Goal: Information Seeking & Learning: Learn about a topic

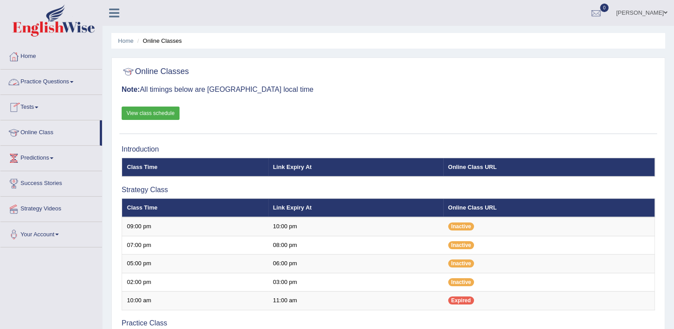
click at [45, 83] on link "Practice Questions" at bounding box center [51, 80] width 102 height 22
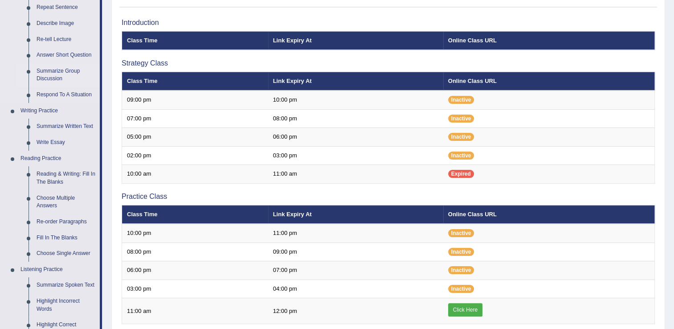
scroll to position [134, 0]
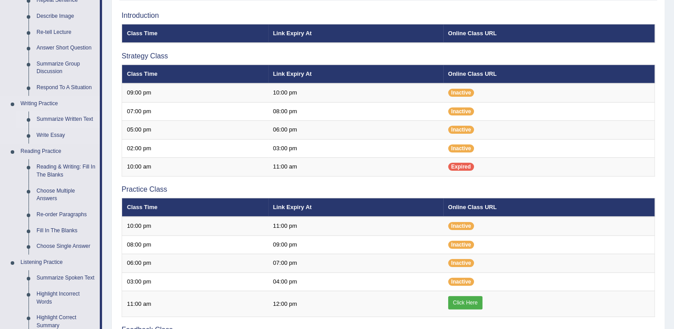
click at [76, 121] on link "Summarize Written Text" at bounding box center [65, 119] width 67 height 16
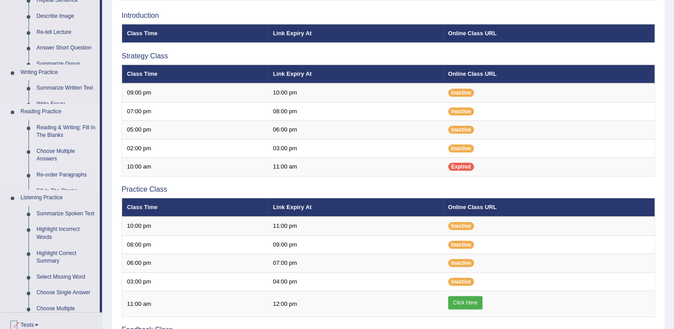
click at [76, 121] on ul "Speaking Practice Read Aloud Repeat Sentence Describe Image Re-tell Lecture Ans…" at bounding box center [49, 136] width 99 height 351
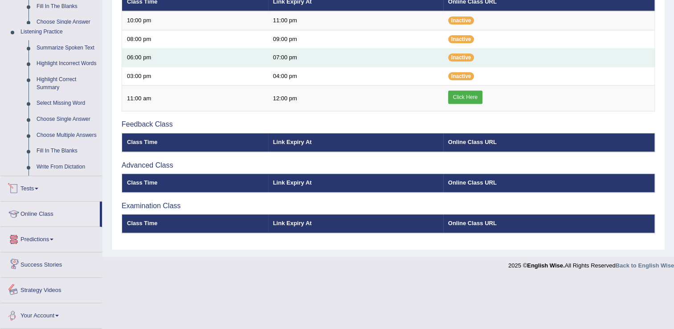
scroll to position [287, 0]
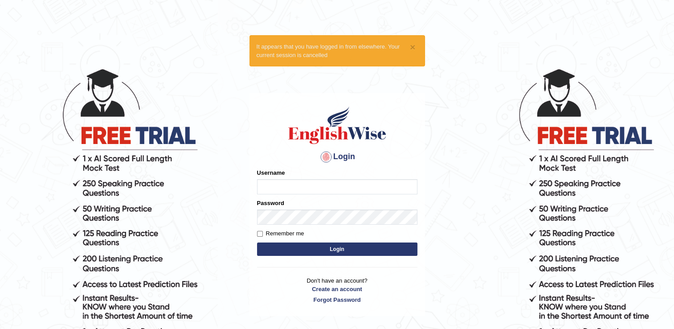
type input "melodymiki"
click at [351, 250] on button "Login" at bounding box center [337, 248] width 160 height 13
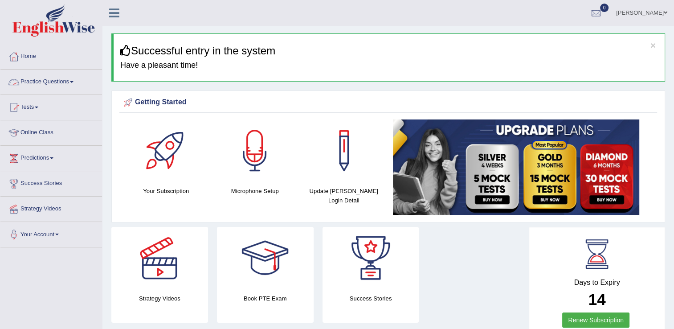
click at [53, 80] on link "Practice Questions" at bounding box center [51, 80] width 102 height 22
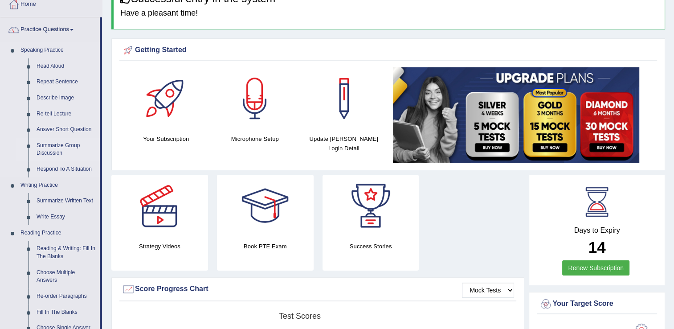
scroll to position [134, 0]
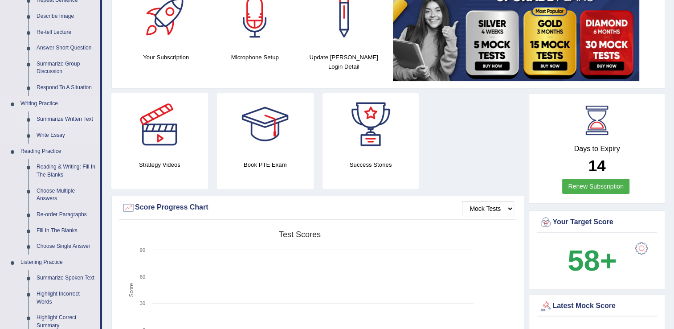
click at [55, 117] on link "Summarize Written Text" at bounding box center [65, 119] width 67 height 16
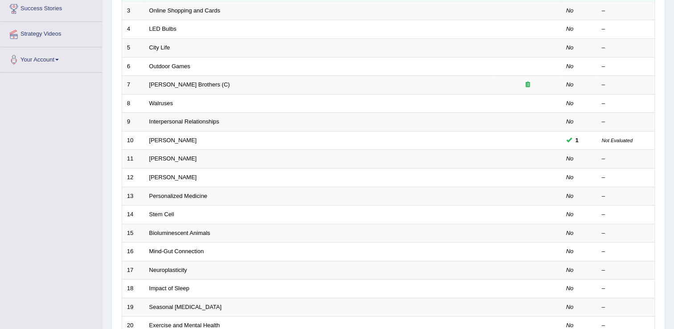
scroll to position [36, 0]
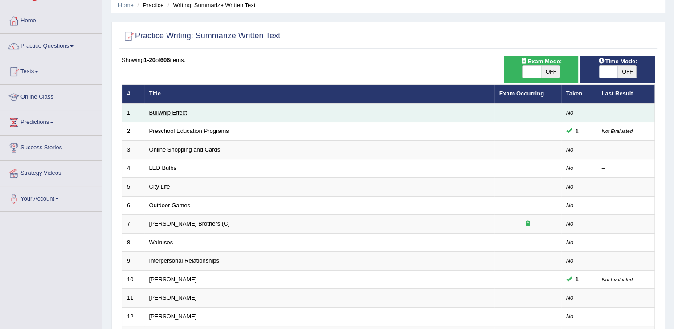
click at [162, 110] on link "Bullwhip Effect" at bounding box center [168, 112] width 38 height 7
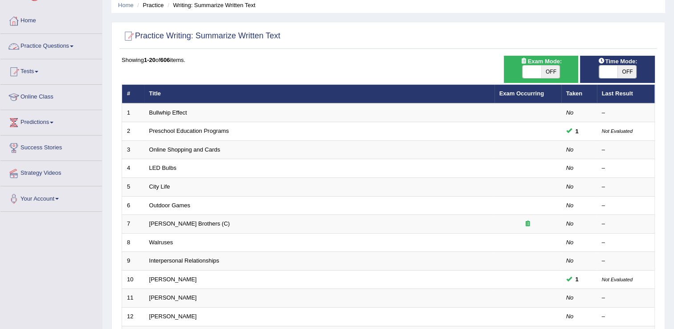
click at [72, 46] on link "Practice Questions" at bounding box center [51, 45] width 102 height 22
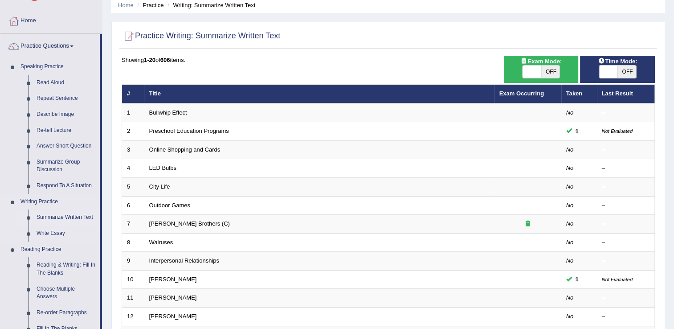
click at [64, 215] on link "Summarize Written Text" at bounding box center [65, 217] width 67 height 16
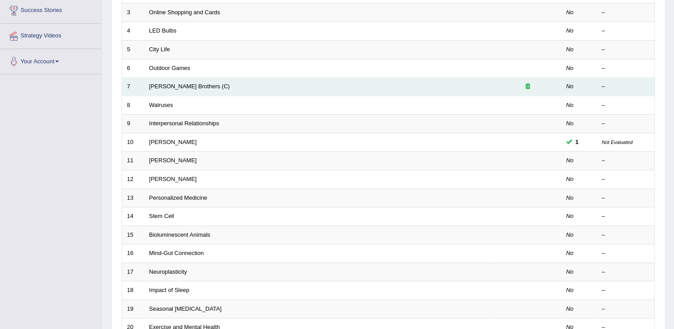
scroll to position [36, 0]
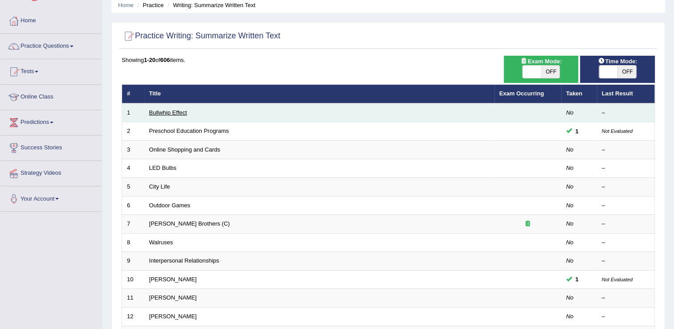
click at [178, 112] on link "Bullwhip Effect" at bounding box center [168, 112] width 38 height 7
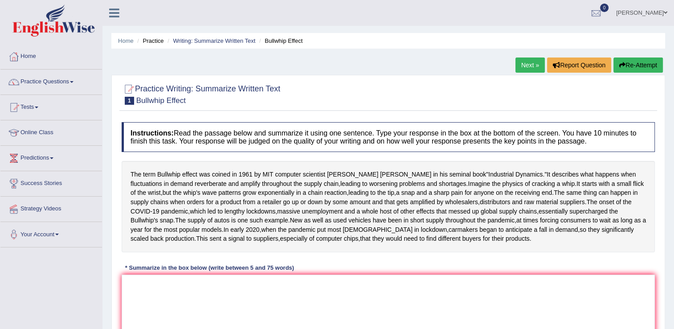
click at [520, 61] on link "Next »" at bounding box center [529, 64] width 29 height 15
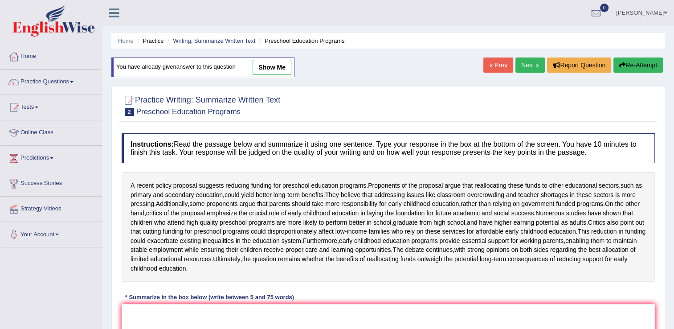
click at [520, 61] on link "Next »" at bounding box center [529, 64] width 29 height 15
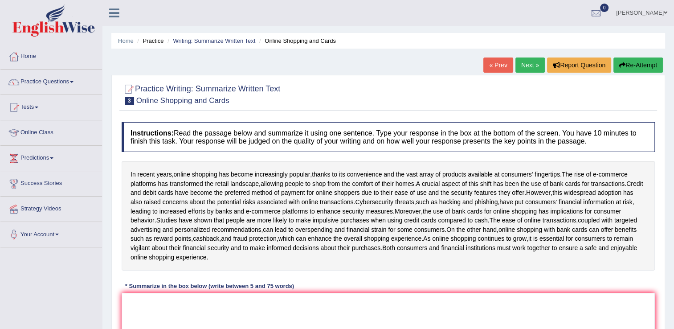
click at [520, 61] on link "Next »" at bounding box center [529, 64] width 29 height 15
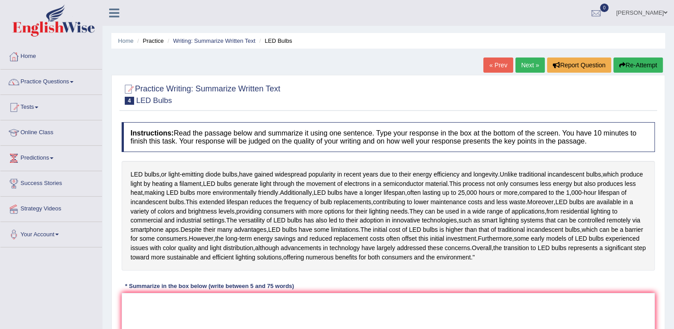
click at [520, 61] on link "Next »" at bounding box center [529, 64] width 29 height 15
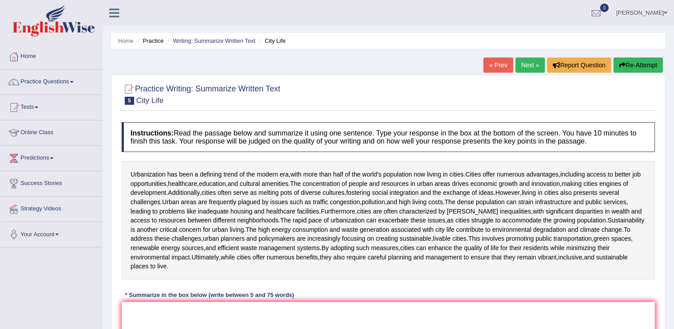
click at [520, 61] on link "Next »" at bounding box center [529, 64] width 29 height 15
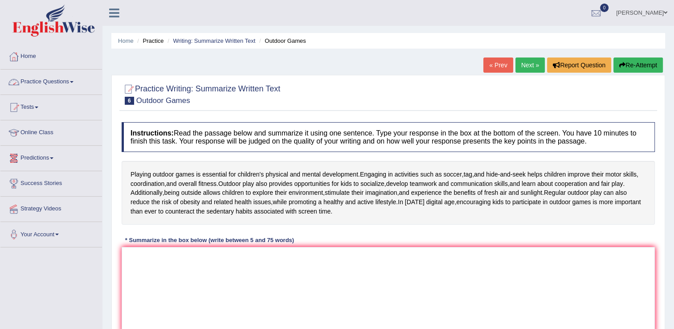
click at [73, 82] on span at bounding box center [72, 82] width 4 height 2
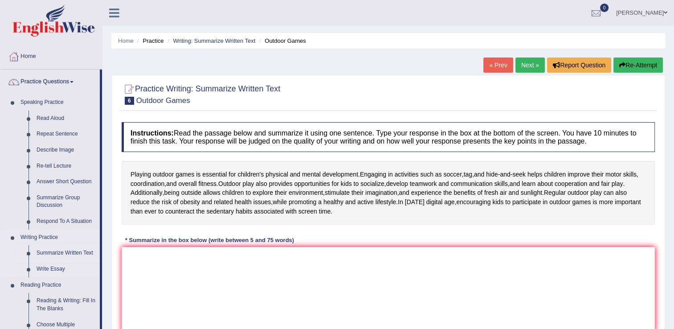
click at [73, 251] on link "Summarize Written Text" at bounding box center [65, 253] width 67 height 16
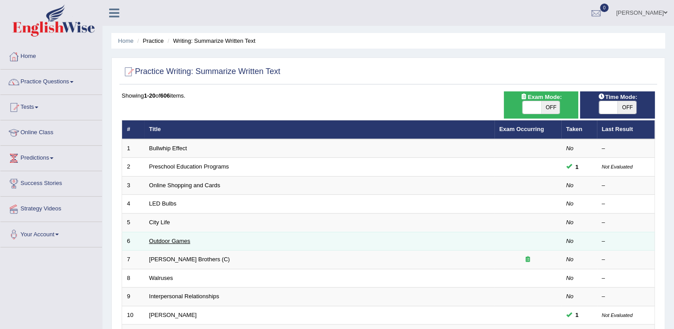
click at [158, 243] on link "Outdoor Games" at bounding box center [169, 240] width 41 height 7
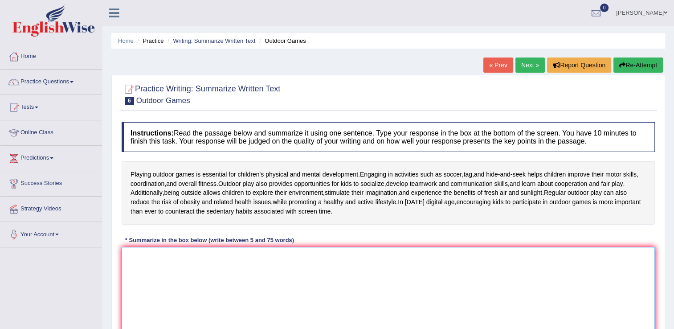
click at [149, 262] on textarea at bounding box center [388, 290] width 533 height 86
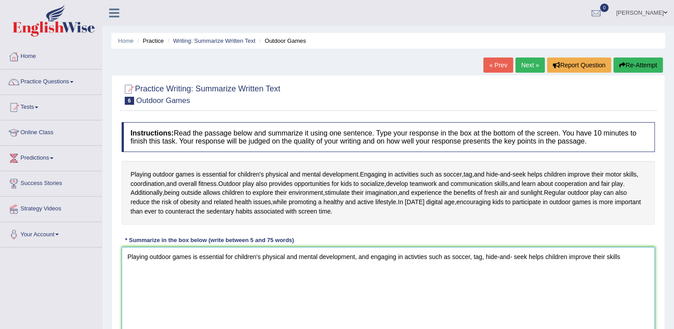
scroll to position [139, 0]
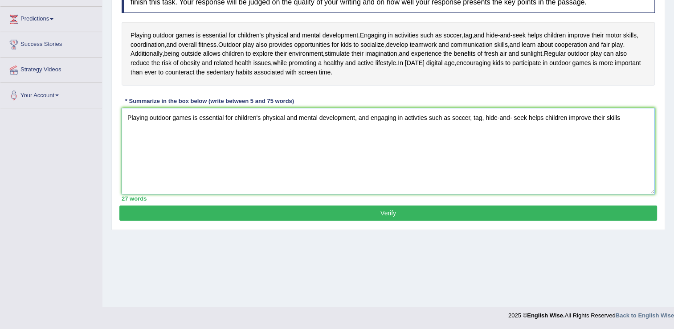
click at [398, 130] on textarea "Playing outdoor games is essential for children's physical and mental developme…" at bounding box center [388, 151] width 533 height 86
click at [619, 118] on textarea "Playing outdoor games is essential for children's physical and mental developme…" at bounding box center [388, 151] width 533 height 86
click at [620, 127] on textarea "Playing outdoor games is essential for children's physical and mental developme…" at bounding box center [388, 151] width 533 height 86
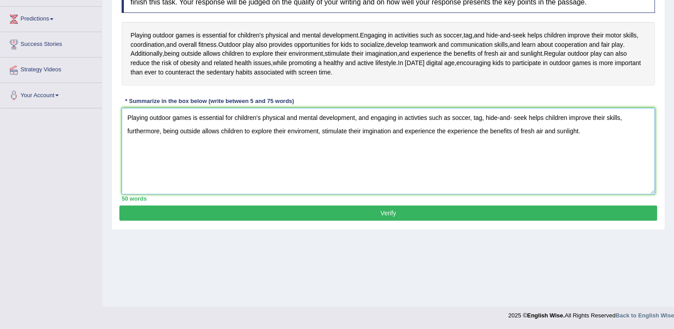
click at [511, 117] on textarea "Playing outdoor games is essential for children's physical and mental developme…" at bounding box center [388, 151] width 533 height 86
click at [479, 131] on textarea "Playing outdoor games is essential for children's physical and mental developme…" at bounding box center [388, 151] width 533 height 86
click at [620, 117] on textarea "Playing outdoor games is essential for children's physical and mental developme…" at bounding box center [388, 151] width 533 height 86
click at [536, 130] on textarea "Playing outdoor games is essential for children's physical and mental developme…" at bounding box center [388, 151] width 533 height 86
click at [618, 116] on textarea "Playing outdoor games is essential for children's physical and mental developme…" at bounding box center [388, 151] width 533 height 86
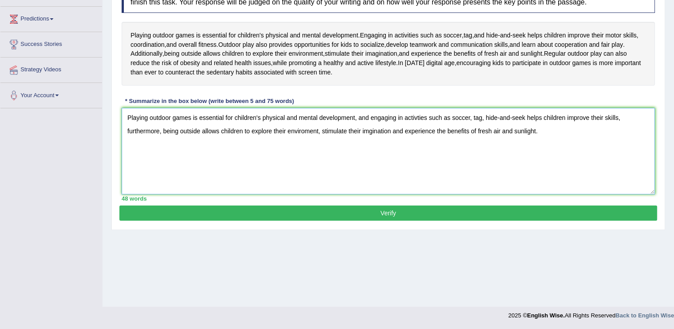
type textarea "Playing outdoor games is essential for children's physical and mental developme…"
click at [395, 207] on button "Verify" at bounding box center [387, 212] width 537 height 15
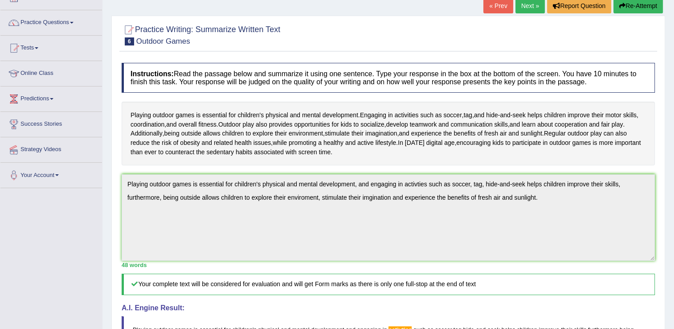
scroll to position [45, 0]
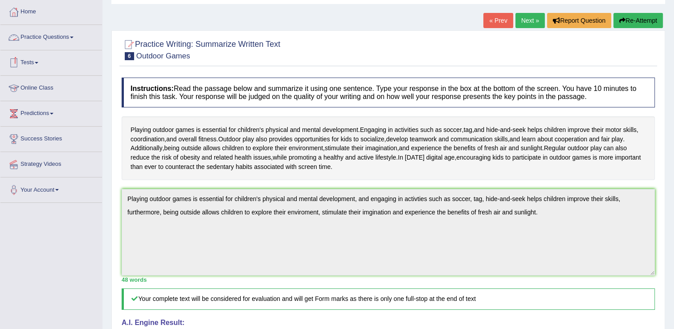
click at [71, 33] on link "Practice Questions" at bounding box center [51, 36] width 102 height 22
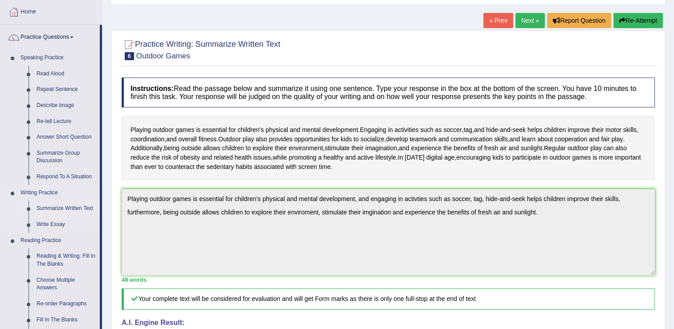
click at [64, 211] on link "Summarize Written Text" at bounding box center [65, 208] width 67 height 16
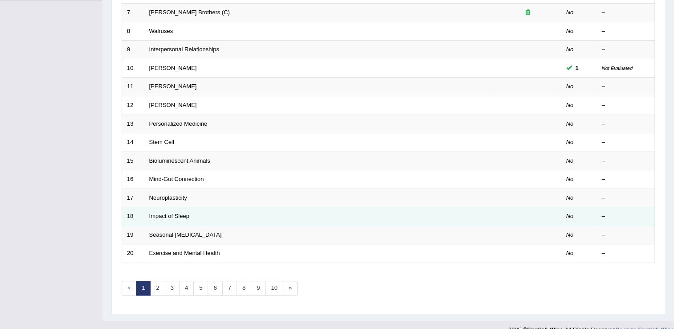
scroll to position [258, 0]
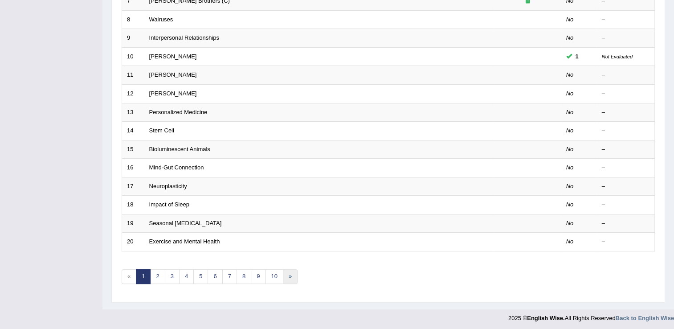
click at [287, 274] on link "»" at bounding box center [290, 276] width 15 height 15
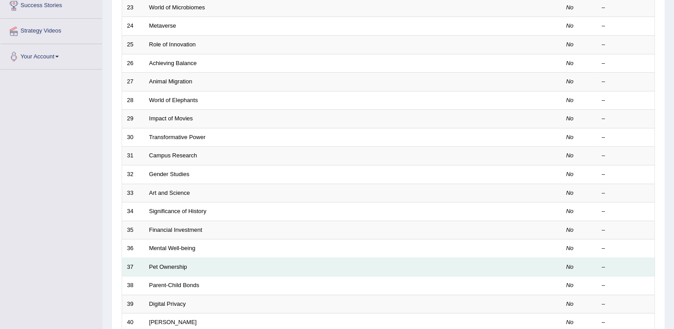
scroll to position [258, 0]
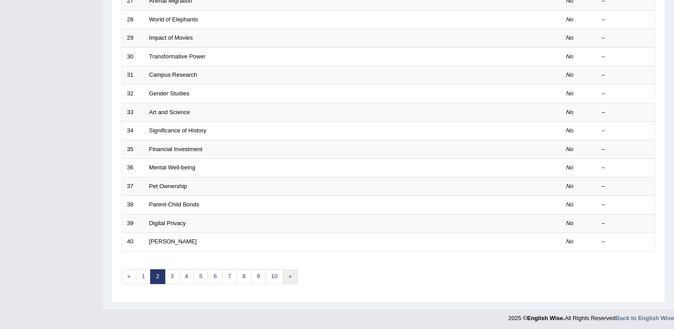
click at [285, 275] on link "»" at bounding box center [290, 276] width 15 height 15
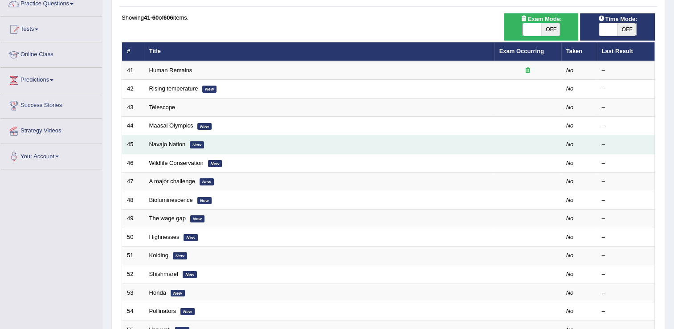
scroll to position [178, 0]
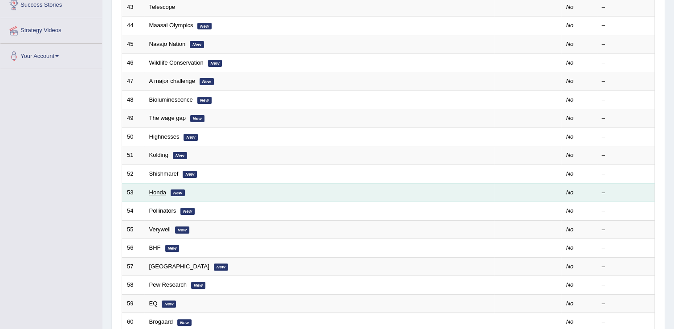
click at [157, 192] on link "Honda" at bounding box center [157, 192] width 17 height 7
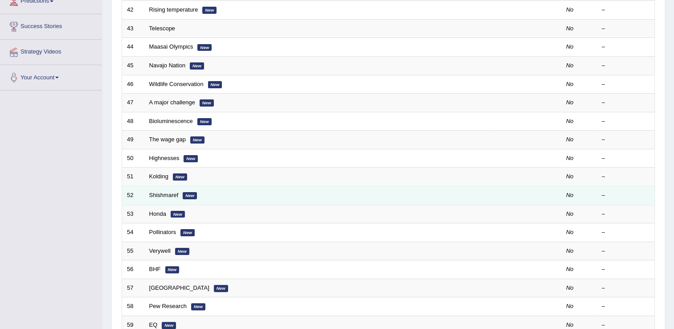
scroll to position [178, 0]
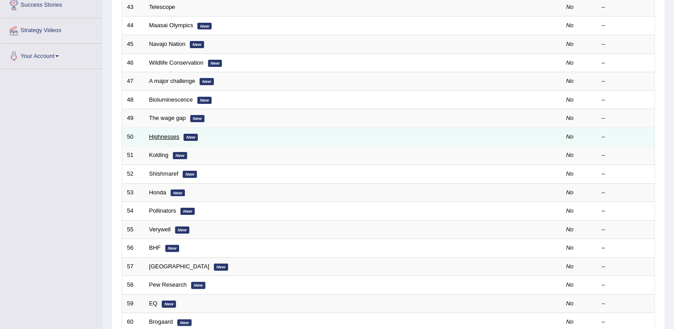
click at [158, 137] on link "Highnesses" at bounding box center [164, 136] width 30 height 7
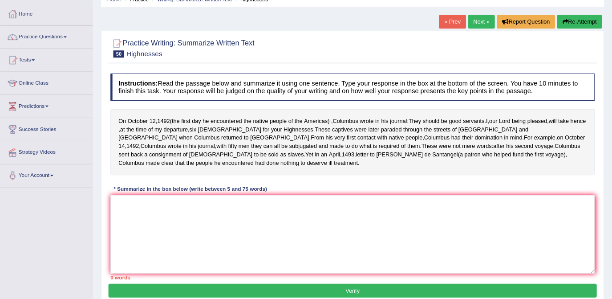
scroll to position [89, 0]
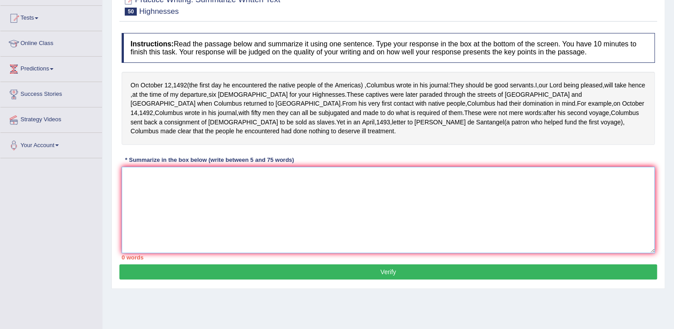
click at [147, 167] on textarea at bounding box center [388, 210] width 533 height 86
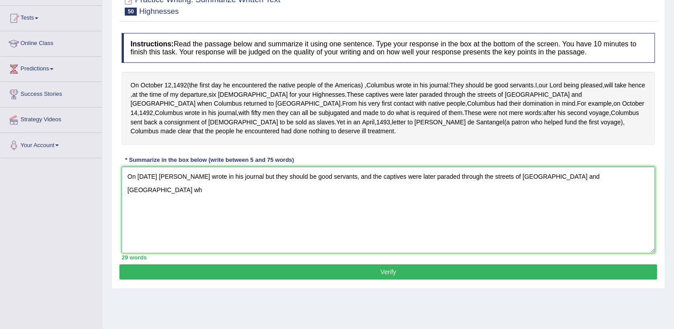
click at [596, 167] on textarea "On [DATE] [PERSON_NAME] wrote in his journal but they should be good servants, …" at bounding box center [388, 210] width 533 height 86
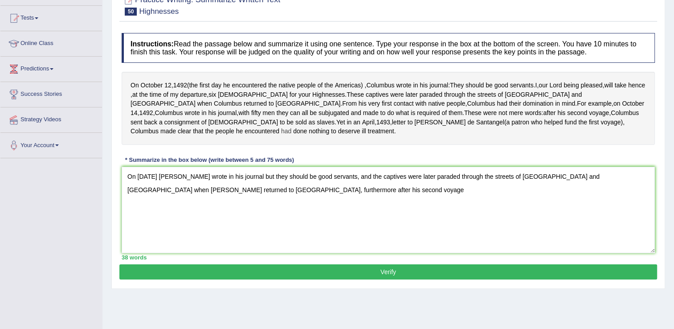
click at [291, 126] on span "had" at bounding box center [286, 130] width 10 height 9
click at [482, 125] on div at bounding box center [483, 124] width 15 height 6
click at [486, 124] on div "On [DATE] ( the first day he encountered the native people of the [GEOGRAPHIC_D…" at bounding box center [388, 108] width 533 height 73
click at [593, 167] on textarea "On [DATE] [PERSON_NAME] wrote in his journal but they should be good servants, …" at bounding box center [388, 210] width 533 height 86
click at [278, 182] on textarea "On [DATE] [PERSON_NAME] wrote in his journal but they should be good servants, …" at bounding box center [388, 210] width 533 height 86
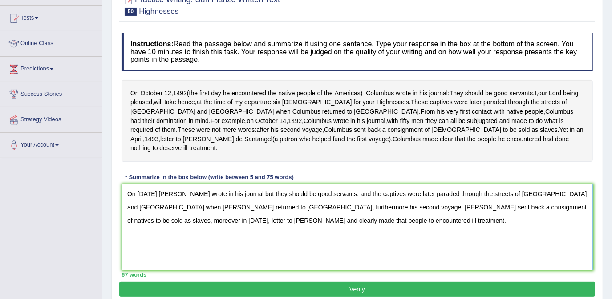
click at [182, 184] on textarea "On [DATE] [PERSON_NAME] wrote in his journal but they should be good servants, …" at bounding box center [357, 227] width 471 height 86
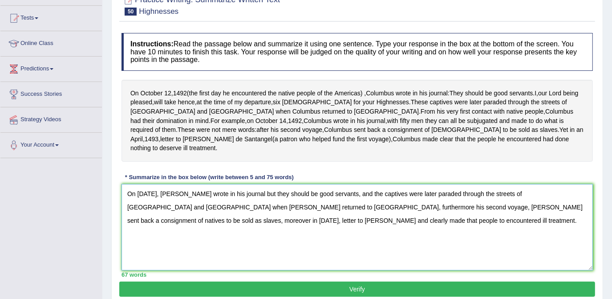
click at [279, 184] on textarea "On October 12, 1492, Columbus wrote in his journal but they should be good serv…" at bounding box center [357, 227] width 471 height 86
click at [256, 196] on textarea "On October 12, 1492, Columbus wrote in his journal that they should be good ser…" at bounding box center [357, 227] width 471 height 86
click at [525, 196] on textarea "On October 12, 1492, Columbus wrote in his journal that they should be good ser…" at bounding box center [357, 227] width 471 height 86
click at [524, 197] on textarea "On October 12, 1492, Columbus wrote in his journal that they should be good ser…" at bounding box center [357, 227] width 471 height 86
click at [526, 196] on textarea "On October 12, 1492, Columbus wrote in his journal that they should be good ser…" at bounding box center [357, 227] width 471 height 86
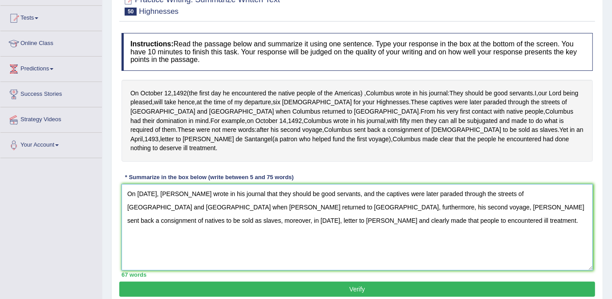
click at [154, 209] on textarea "On October 12, 1492, Columbus wrote in his journal that they should be good ser…" at bounding box center [357, 227] width 471 height 86
click at [582, 195] on textarea "On October 12, 1492, Columbus wrote in his journal that they should be good ser…" at bounding box center [357, 227] width 471 height 86
click at [133, 209] on textarea "On October 12, 1492, Columbus wrote in his journal that they should be good ser…" at bounding box center [357, 227] width 471 height 86
click at [167, 210] on textarea "On October 12, 1492, Columbus wrote in his journal that they should be good ser…" at bounding box center [357, 227] width 471 height 86
click at [573, 197] on textarea "On October 12, 1492, Columbus wrote in his journal that they should be good ser…" at bounding box center [357, 227] width 471 height 86
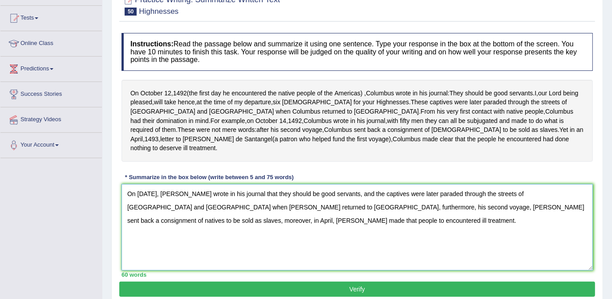
click at [157, 209] on textarea "On October 12, 1492, Columbus wrote in his journal that they should be good ser…" at bounding box center [357, 227] width 471 height 86
click at [549, 196] on textarea "On October 12, 1492, Columbus wrote in his journal that they should be good ser…" at bounding box center [357, 227] width 471 height 86
click at [245, 209] on textarea "On October 12, 1492, Columbus wrote in his journal that they should be good ser…" at bounding box center [357, 227] width 471 height 86
click at [158, 209] on textarea "On October 12, 1492, Columbus wrote in his journal that they should be good ser…" at bounding box center [357, 227] width 471 height 86
click at [215, 211] on textarea "On October 12, 1492, Columbus wrote in his journal that they should be good ser…" at bounding box center [357, 227] width 471 height 86
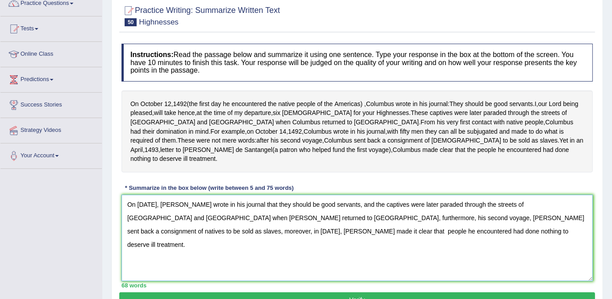
scroll to position [121, 0]
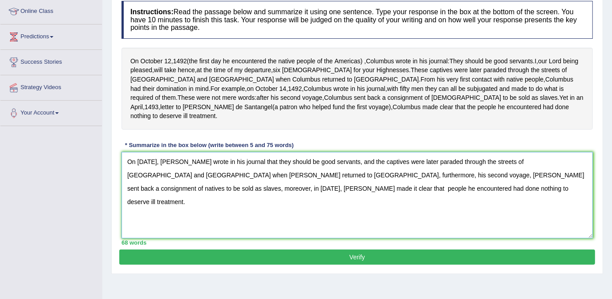
click at [131, 177] on textarea "On October 12, 1492, Columbus wrote in his journal that they should be good ser…" at bounding box center [357, 195] width 471 height 86
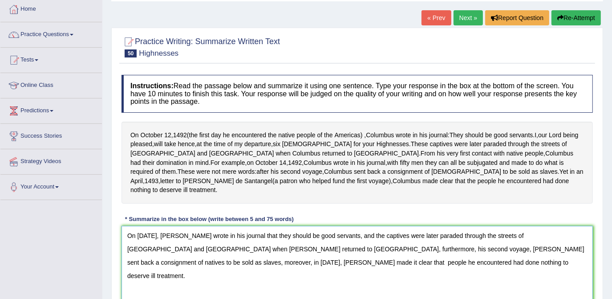
scroll to position [162, 0]
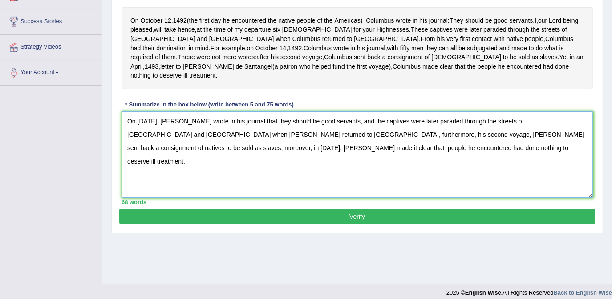
type textarea "On October 12, 1492, Columbus wrote in his journal that they should be good ser…"
click at [394, 209] on button "Verify" at bounding box center [357, 216] width 476 height 15
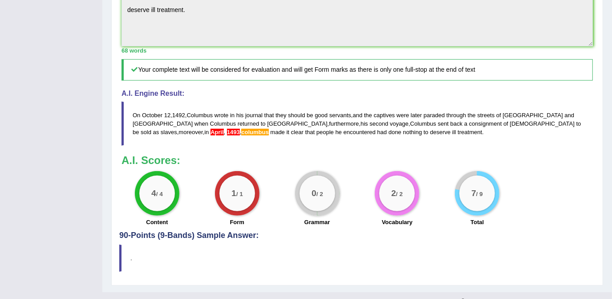
scroll to position [304, 0]
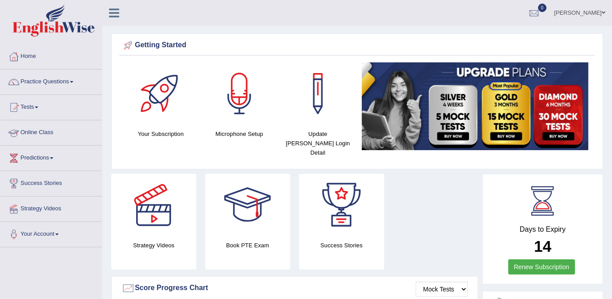
click at [45, 130] on link "Online Class" at bounding box center [51, 131] width 102 height 22
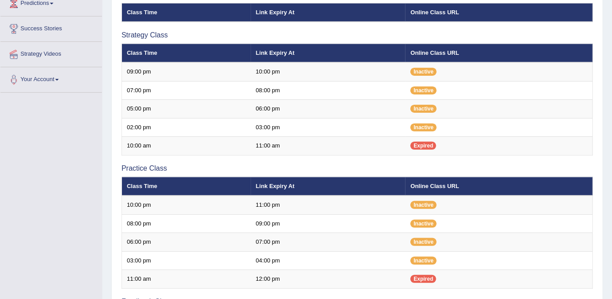
scroll to position [162, 0]
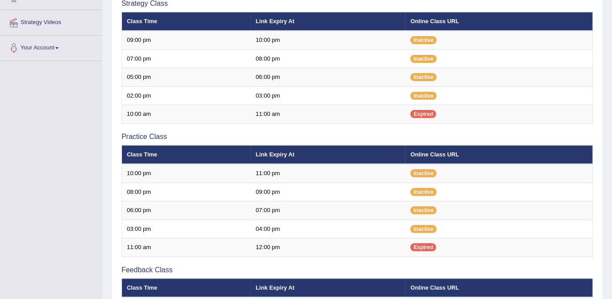
scroll to position [162, 0]
